Goal: Use online tool/utility: Utilize a website feature to perform a specific function

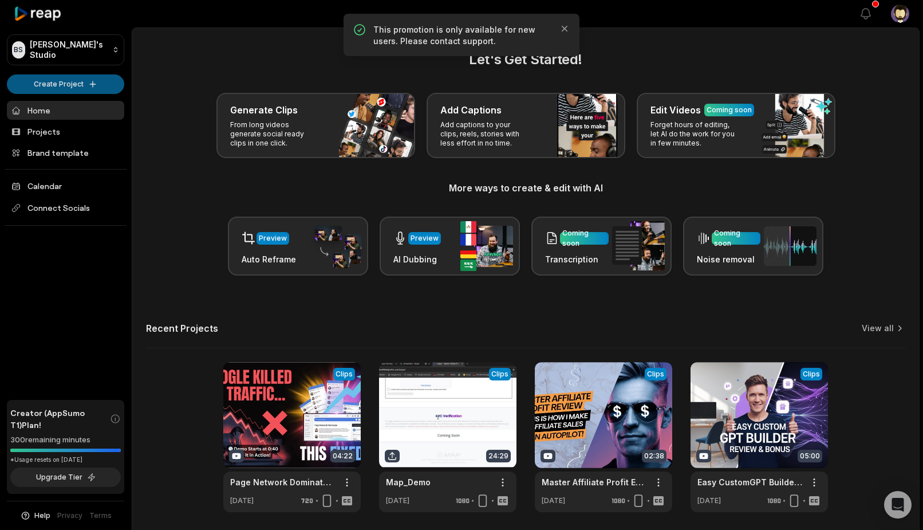
click at [55, 73] on html "BS [PERSON_NAME]'s Studio Create Project Home Projects Brand template Calendar …" at bounding box center [461, 265] width 923 height 530
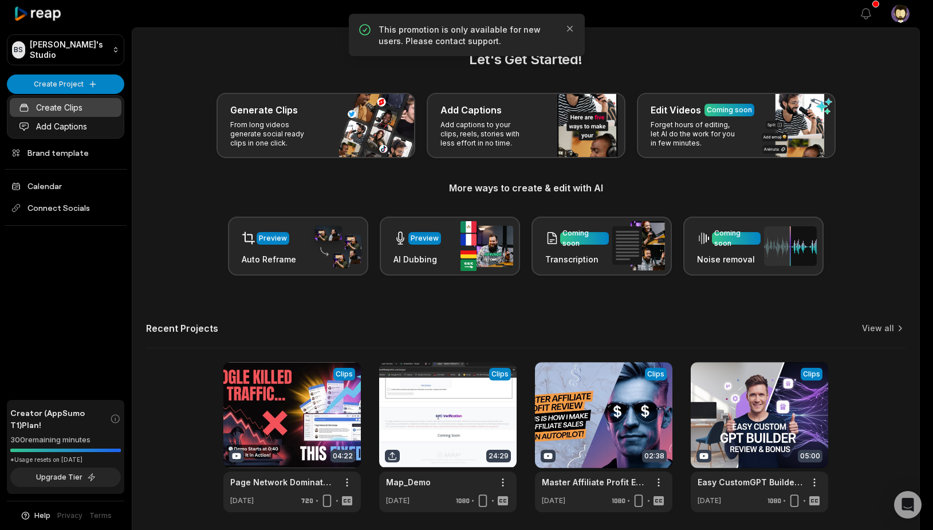
click at [57, 105] on link "Create Clips" at bounding box center [66, 107] width 112 height 19
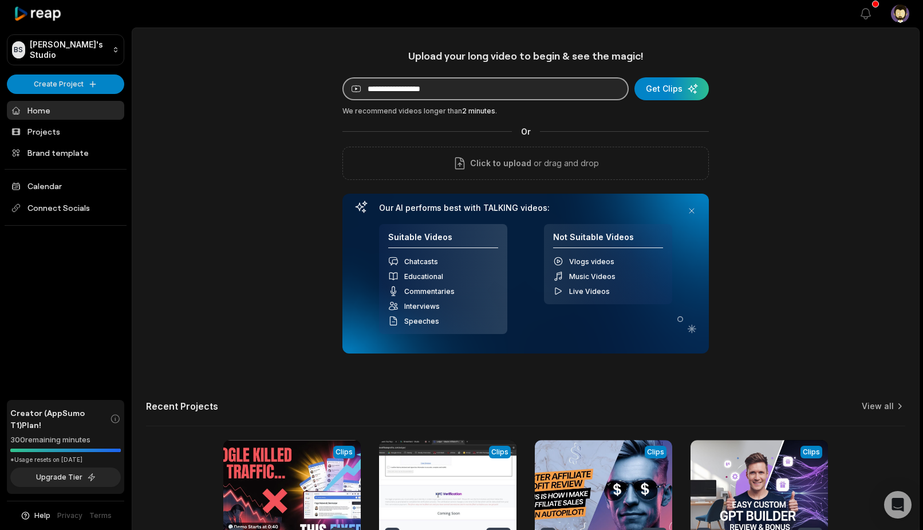
click at [435, 80] on input at bounding box center [485, 88] width 286 height 23
paste input "**********"
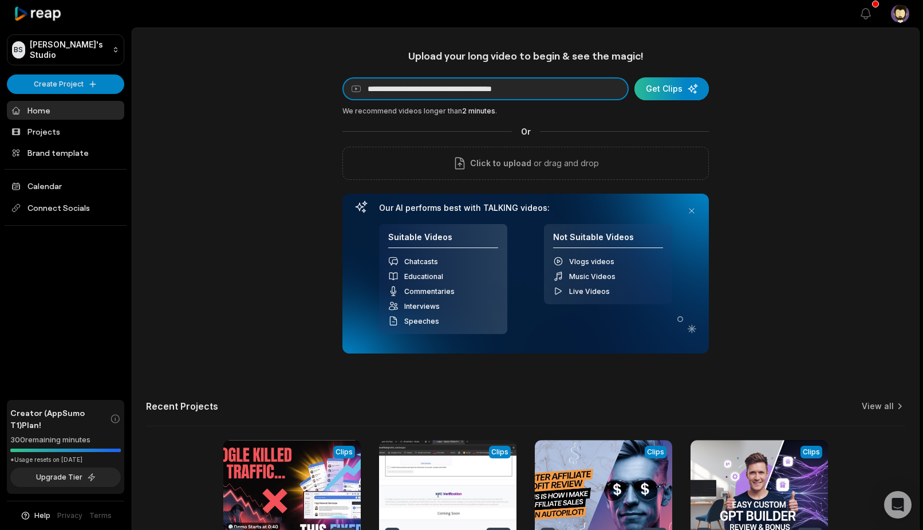
type input "**********"
click at [683, 88] on div "submit" at bounding box center [672, 88] width 74 height 23
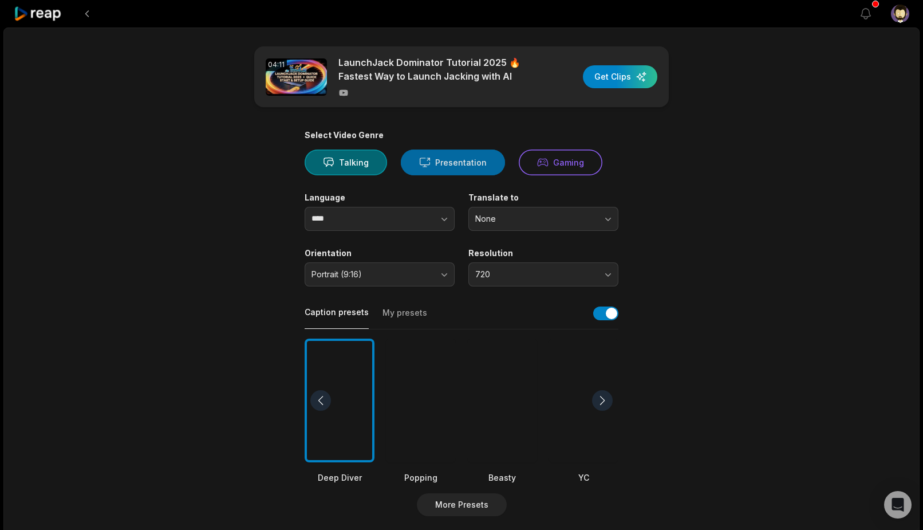
click at [438, 164] on button "Presentation" at bounding box center [453, 162] width 104 height 26
click at [502, 361] on div at bounding box center [502, 400] width 70 height 124
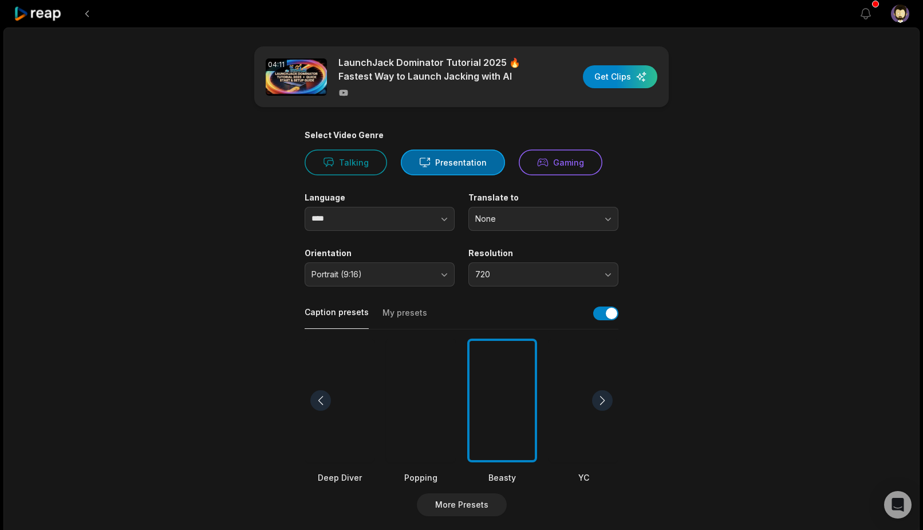
scroll to position [292, 0]
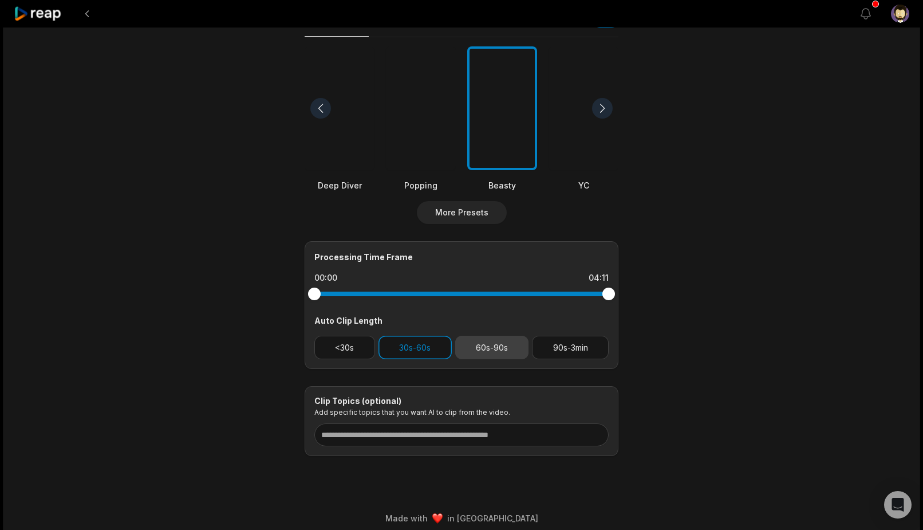
click at [482, 348] on button "60s-90s" at bounding box center [492, 347] width 74 height 23
click at [482, 353] on button "60s-90s" at bounding box center [492, 347] width 74 height 23
click at [494, 351] on button "60s-90s" at bounding box center [492, 347] width 74 height 23
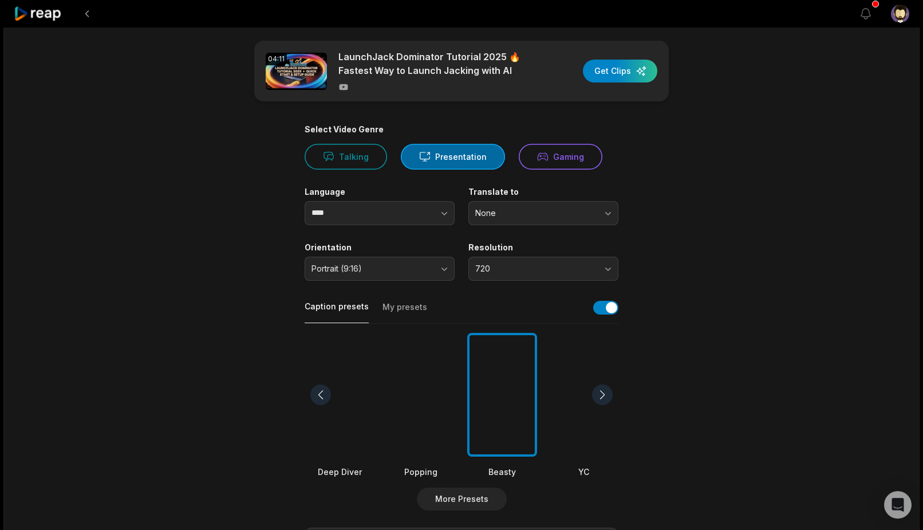
scroll to position [0, 0]
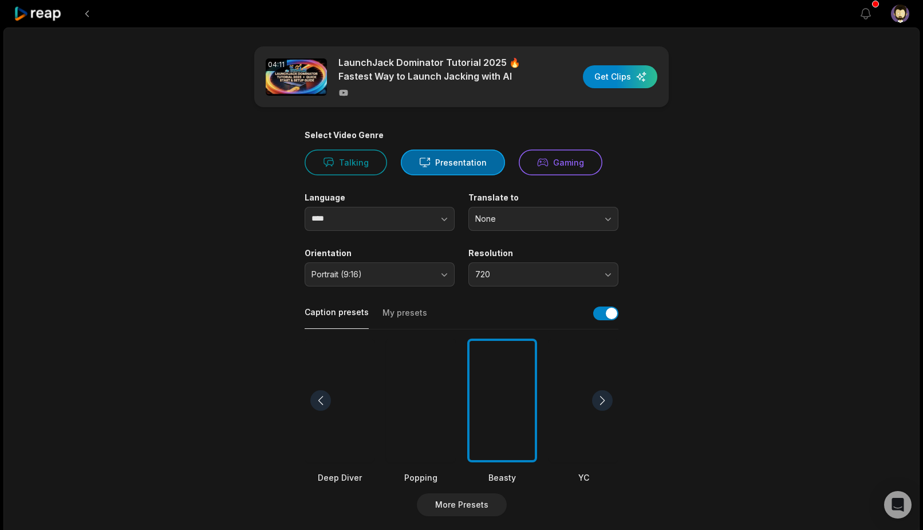
click at [673, 159] on main "04:11 LaunchJack Dominator Tutorial 2025 🔥 Fastest Way to Launch Jacking with A…" at bounding box center [461, 397] width 554 height 702
click at [581, 66] on div "04:11 LaunchJack Dominator Tutorial 2025 🔥 Fastest Way to Launch Jacking with A…" at bounding box center [461, 76] width 415 height 61
click at [633, 76] on div "button" at bounding box center [620, 76] width 74 height 23
drag, startPoint x: 775, startPoint y: 208, endPoint x: 778, endPoint y: 214, distance: 5.9
click at [776, 210] on div "04:11 LaunchJack Dominator Tutorial 2025 🔥 Fastest Way to Launch Jacking with A…" at bounding box center [461, 426] width 916 height 799
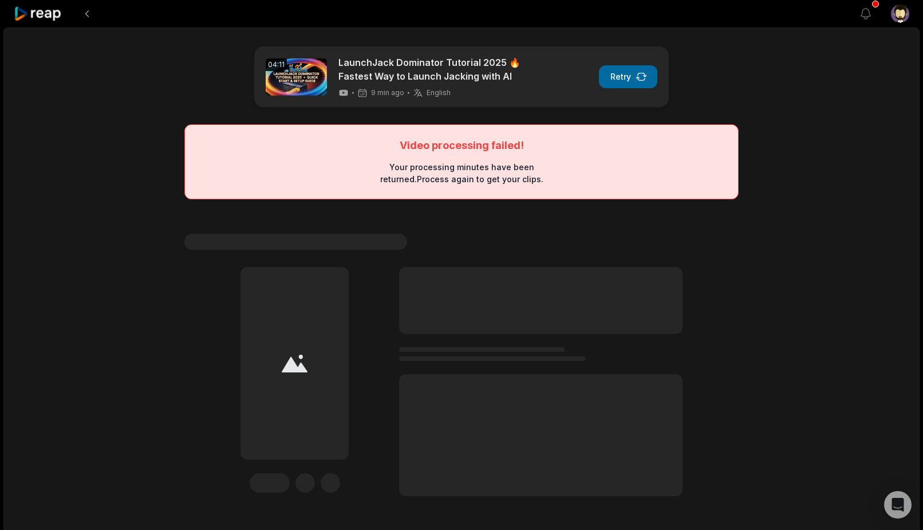
click at [623, 78] on button "Retry" at bounding box center [628, 76] width 58 height 23
click at [622, 73] on button "Retry" at bounding box center [628, 76] width 58 height 23
